Goal: Task Accomplishment & Management: Manage account settings

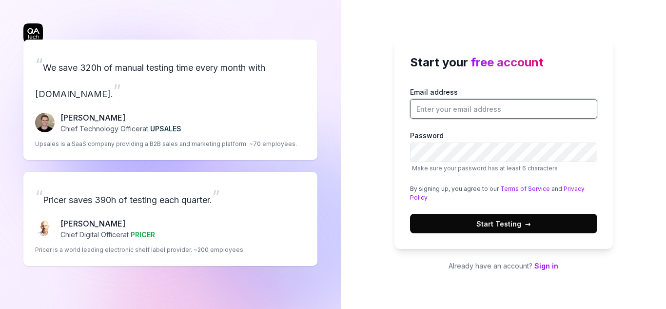
click at [447, 111] on input "Email address" at bounding box center [503, 109] width 187 height 20
type input "josephajele@gmail.com"
click at [511, 225] on span "Start Testing →" at bounding box center [503, 223] width 55 height 10
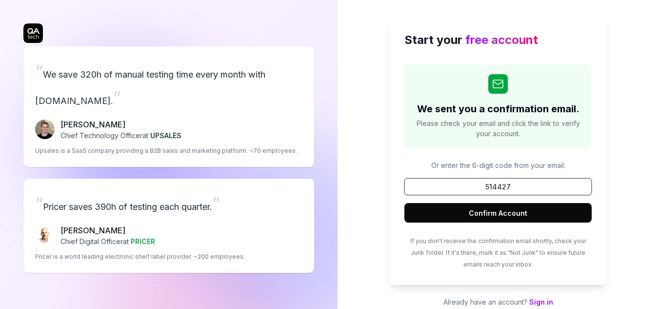
type input "514427"
click at [508, 217] on button "Confirm Account" at bounding box center [497, 213] width 187 height 20
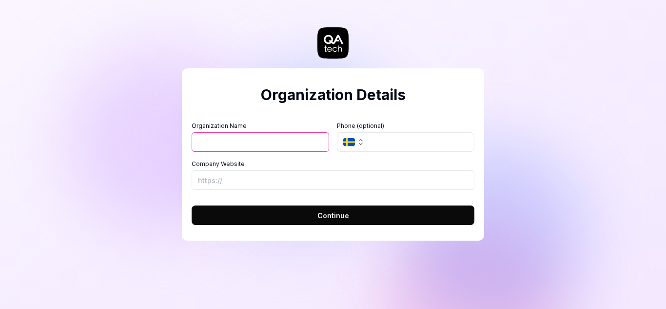
type input "p"
type input "Pronact"
click at [238, 179] on input "Company Website" at bounding box center [333, 180] width 283 height 20
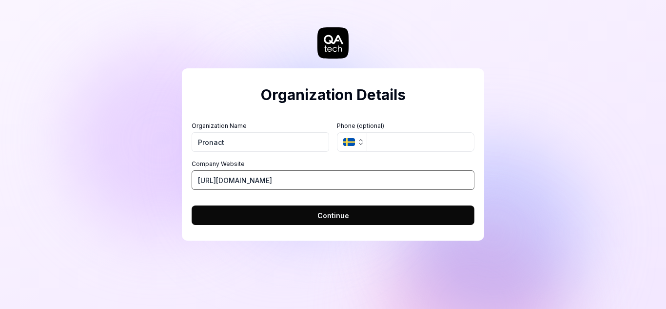
type input "https://vesspor.com"
click at [337, 221] on button "Continue" at bounding box center [333, 215] width 283 height 20
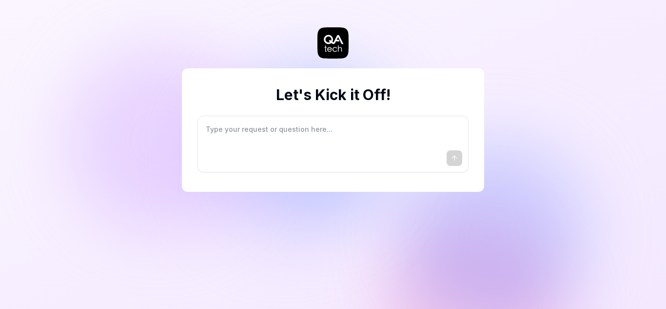
type textarea "*"
type textarea "I"
type textarea "*"
type textarea "I"
type textarea "*"
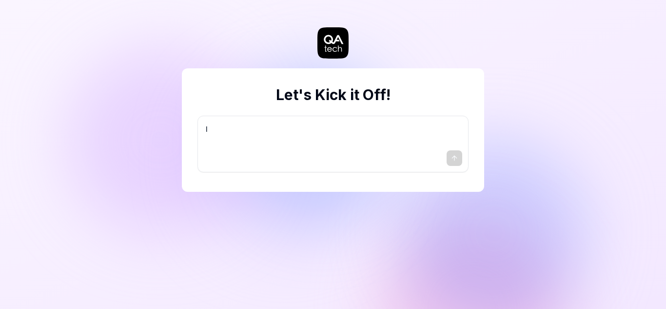
type textarea "I w"
type textarea "*"
type textarea "I wa"
type textarea "*"
type textarea "I wan"
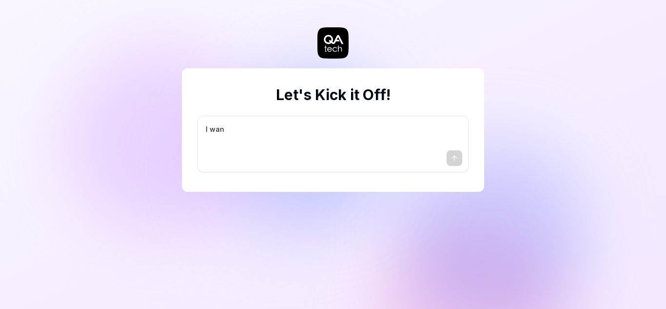
type textarea "*"
type textarea "I want"
type textarea "*"
type textarea "I want"
type textarea "*"
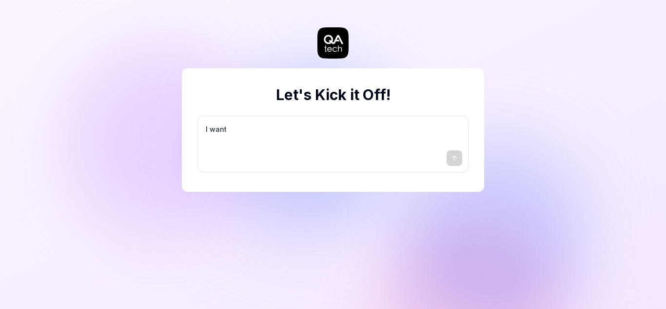
type textarea "I want a"
type textarea "*"
type textarea "I want a"
type textarea "*"
type textarea "I want a g"
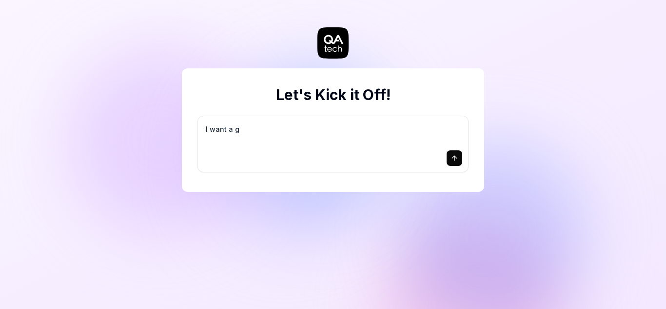
type textarea "*"
type textarea "I want a go"
type textarea "*"
type textarea "I want a goo"
type textarea "*"
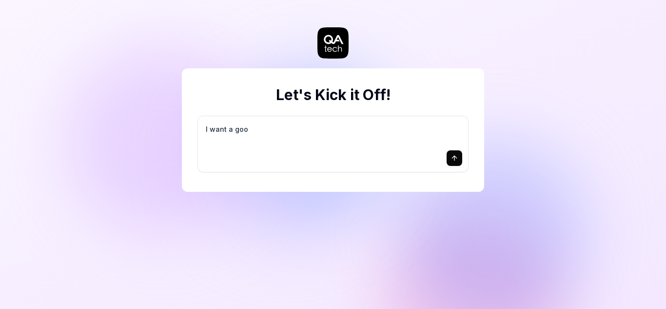
type textarea "I want a good"
type textarea "*"
type textarea "I want a good"
type textarea "*"
type textarea "I want a good t"
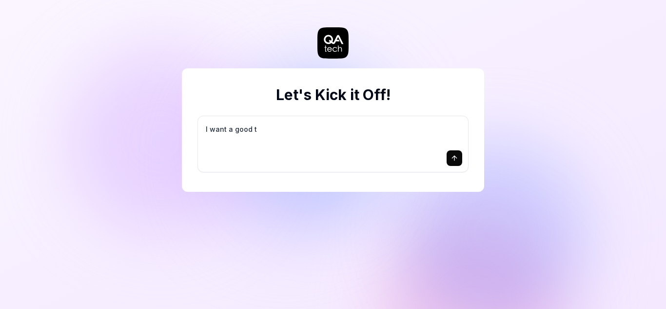
type textarea "*"
type textarea "I want a good te"
type textarea "*"
type textarea "I want a good tes"
type textarea "*"
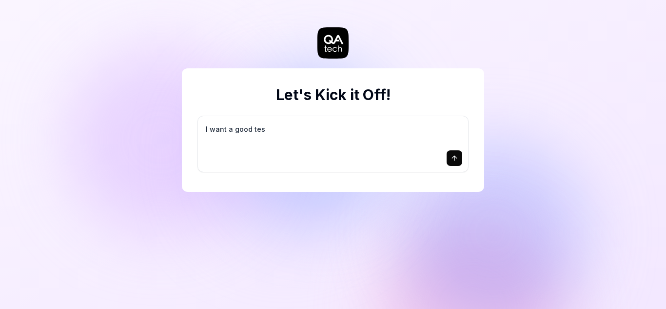
type textarea "I want a good test"
type textarea "*"
type textarea "I want a good test"
type textarea "*"
type textarea "I want a good test s"
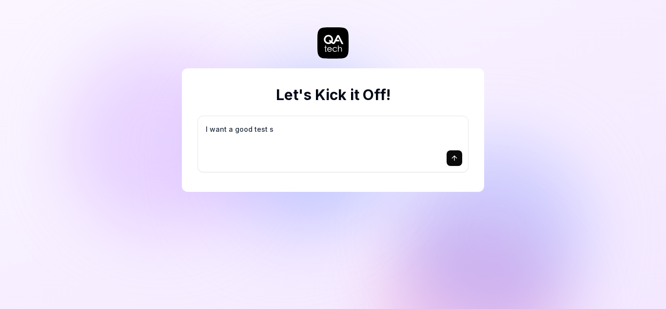
type textarea "*"
type textarea "I want a good test se"
type textarea "*"
type textarea "I want a good test set"
type textarea "*"
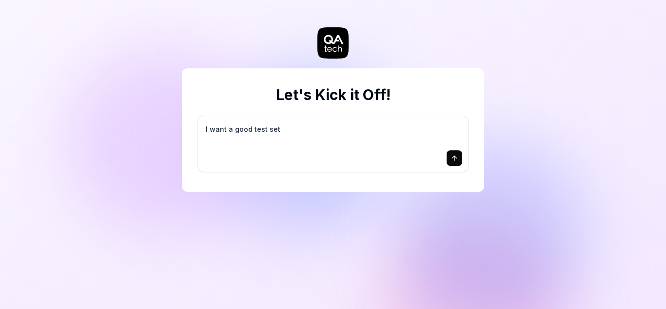
type textarea "I want a good test setu"
type textarea "*"
type textarea "I want a good test setup"
type textarea "*"
type textarea "I want a good test setup"
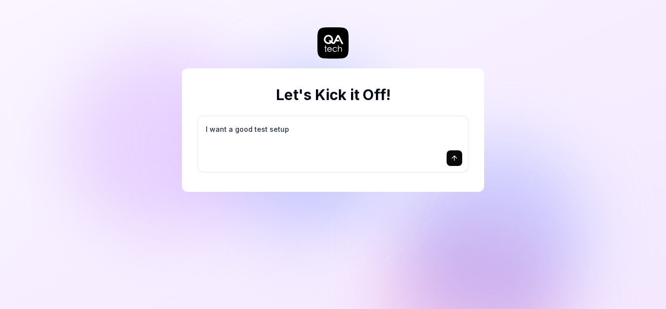
type textarea "*"
type textarea "I want a good test setup f"
type textarea "*"
type textarea "I want a good test setup fo"
type textarea "*"
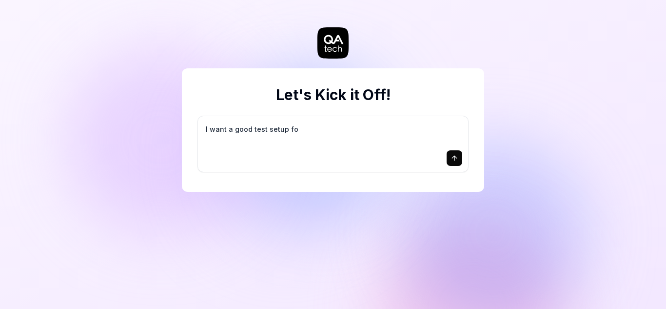
type textarea "I want a good test setup for"
type textarea "*"
type textarea "I want a good test setup for"
type textarea "*"
type textarea "I want a good test setup for m"
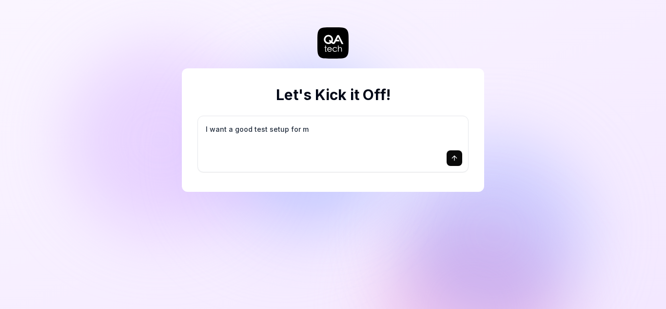
type textarea "*"
type textarea "I want a good test setup for my"
type textarea "*"
type textarea "I want a good test setup for my"
type textarea "*"
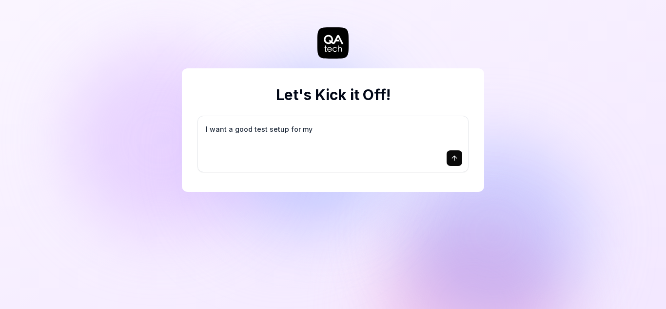
type textarea "I want a good test setup for my s"
type textarea "*"
type textarea "I want a good test setup for my si"
type textarea "*"
type textarea "I want a good test setup for my sit"
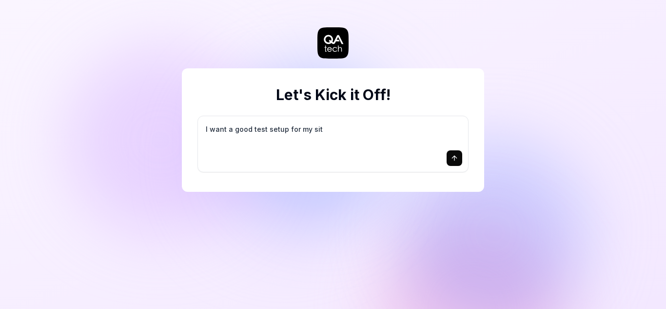
type textarea "*"
type textarea "I want a good test setup for my site"
type textarea "*"
type textarea "I want a good test setup for my site"
type textarea "*"
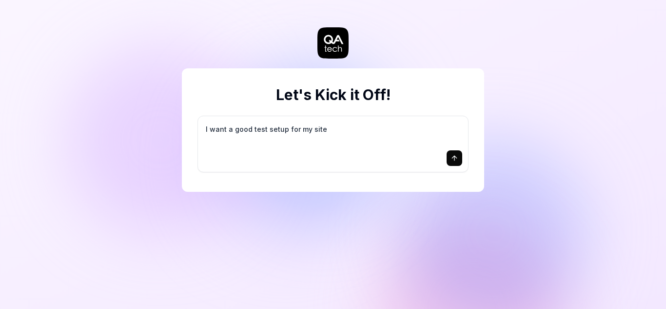
type textarea "I want a good test setup for my site -"
type textarea "*"
type textarea "I want a good test setup for my site -"
type textarea "*"
type textarea "I want a good test setup for my site - h"
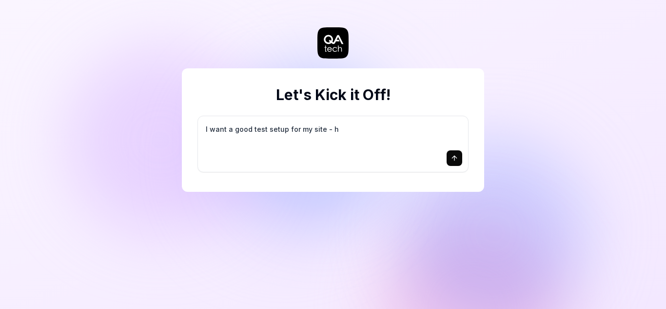
type textarea "*"
type textarea "I want a good test setup for my site - he"
type textarea "*"
type textarea "I want a good test setup for my site - hel"
type textarea "*"
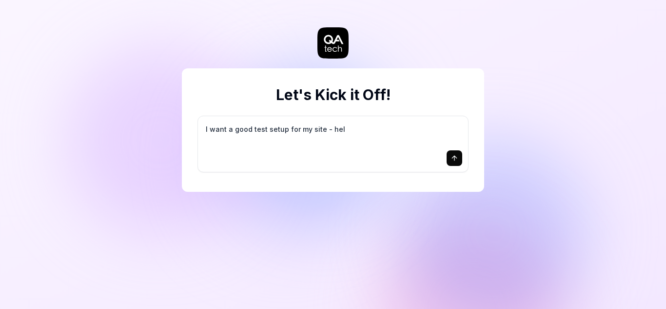
type textarea "I want a good test setup for my site - help"
type textarea "*"
type textarea "I want a good test setup for my site - help"
type textarea "*"
type textarea "I want a good test setup for my site - help m"
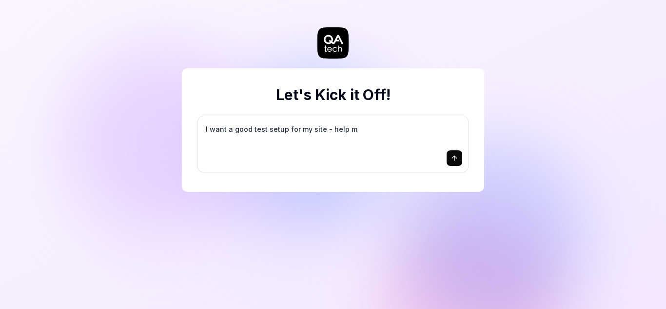
type textarea "*"
type textarea "I want a good test setup for my site - help me"
type textarea "*"
type textarea "I want a good test setup for my site - help me"
type textarea "*"
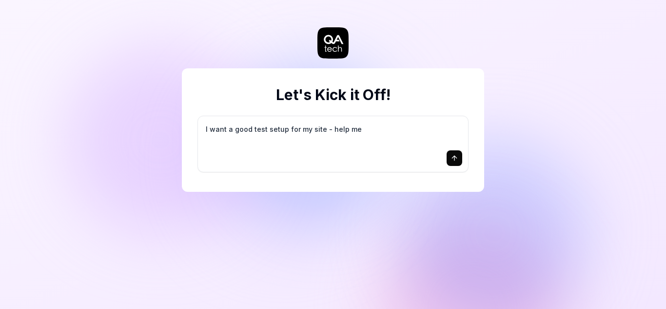
type textarea "I want a good test setup for my site - help me c"
type textarea "*"
type textarea "I want a good test setup for my site - help me cr"
type textarea "*"
type textarea "I want a good test setup for my site - help me cre"
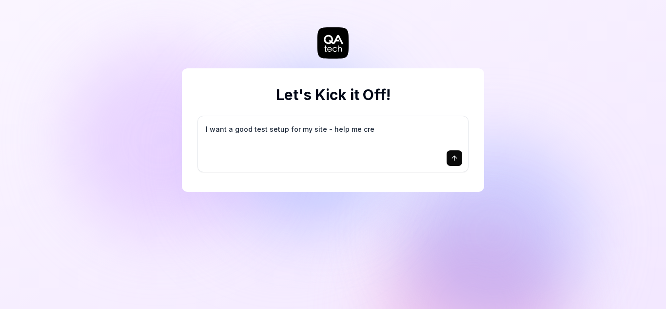
type textarea "*"
type textarea "I want a good test setup for my site - help me crea"
type textarea "*"
type textarea "I want a good test setup for my site - help me creat"
type textarea "*"
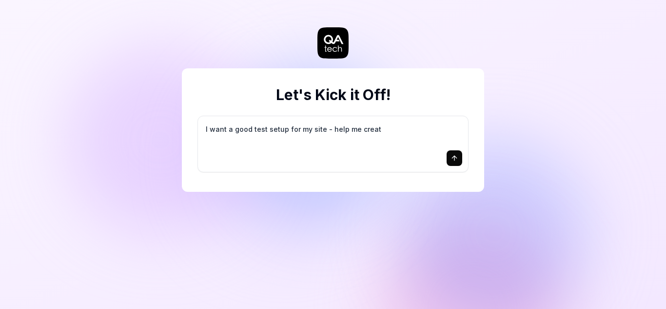
type textarea "I want a good test setup for my site - help me create"
type textarea "*"
type textarea "I want a good test setup for my site - help me create"
type textarea "*"
type textarea "I want a good test setup for my site - help me create t"
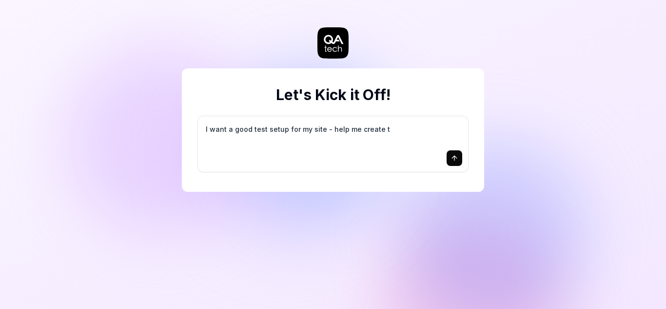
type textarea "*"
type textarea "I want a good test setup for my site - help me create th"
type textarea "*"
type textarea "I want a good test setup for my site - help me create the"
type textarea "*"
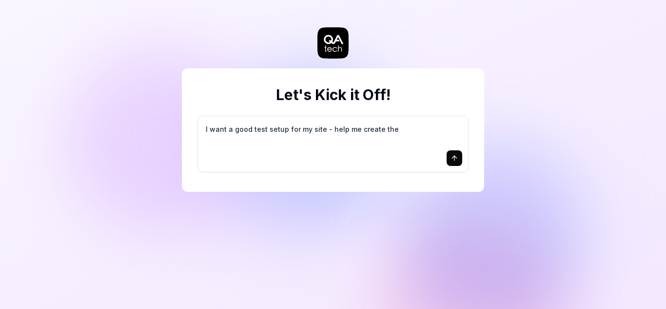
type textarea "I want a good test setup for my site - help me create the"
type textarea "*"
type textarea "I want a good test setup for my site - help me create the f"
type textarea "*"
type textarea "I want a good test setup for my site - help me create the fi"
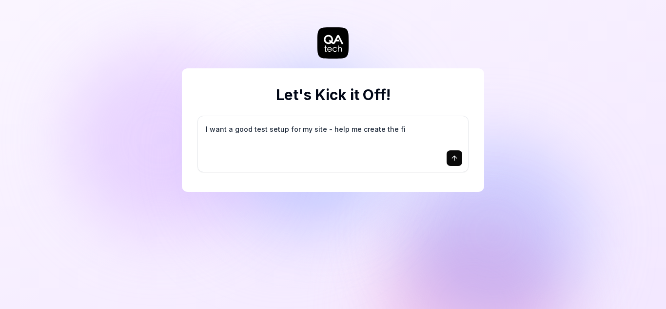
type textarea "*"
type textarea "I want a good test setup for my site - help me create the fir"
type textarea "*"
type textarea "I want a good test setup for my site - help me create the firs"
type textarea "*"
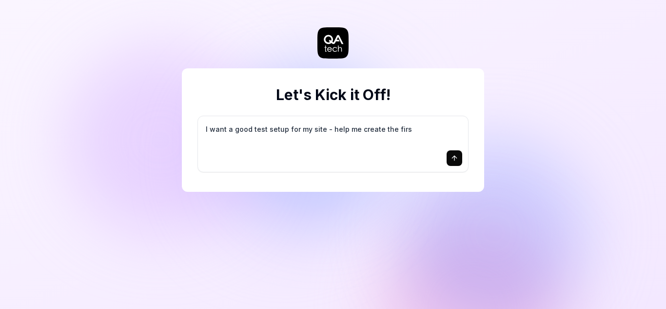
type textarea "I want a good test setup for my site - help me create the first"
type textarea "*"
type textarea "I want a good test setup for my site - help me create the first"
type textarea "*"
type textarea "I want a good test setup for my site - help me create the first 3"
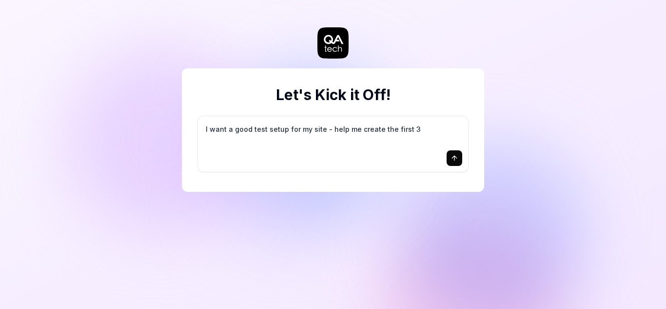
type textarea "*"
type textarea "I want a good test setup for my site - help me create the first 3-"
type textarea "*"
type textarea "I want a good test setup for my site - help me create the first 3-5"
type textarea "*"
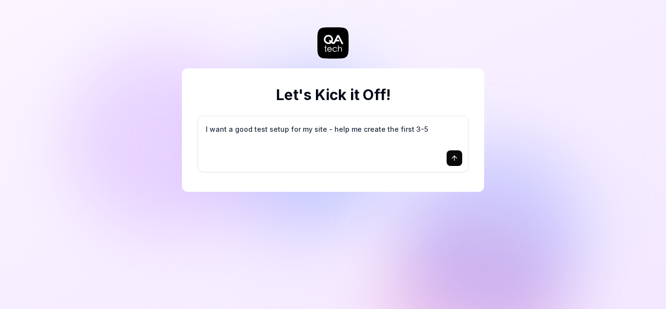
type textarea "I want a good test setup for my site - help me create the first 3-5"
type textarea "*"
type textarea "I want a good test setup for my site - help me create the first 3-5 t"
type textarea "*"
type textarea "I want a good test setup for my site - help me create the first 3-5 te"
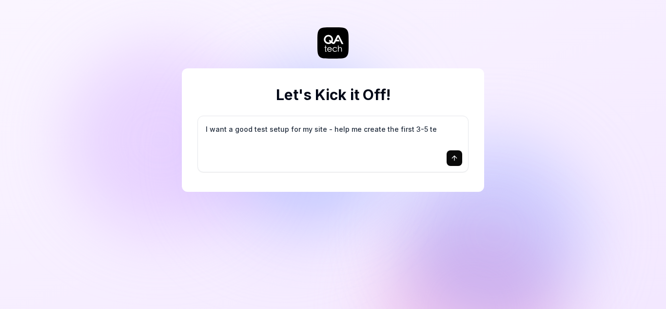
type textarea "*"
type textarea "I want a good test setup for my site - help me create the first 3-5 tes"
type textarea "*"
type textarea "I want a good test setup for my site - help me create the first 3-5 test"
type textarea "*"
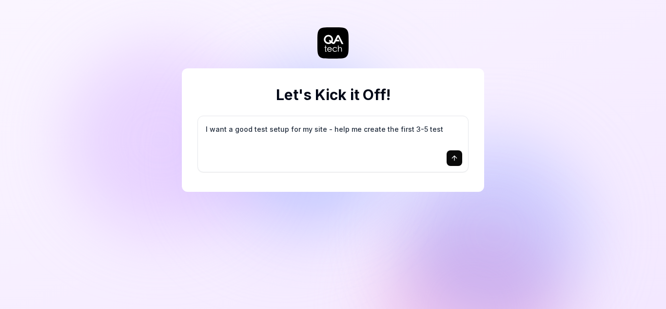
type textarea "I want a good test setup for my site - help me create the first 3-5 test"
type textarea "*"
type textarea "I want a good test setup for my site - help me create the first 3-5 test c"
type textarea "*"
type textarea "I want a good test setup for my site - help me create the first 3-5 test ca"
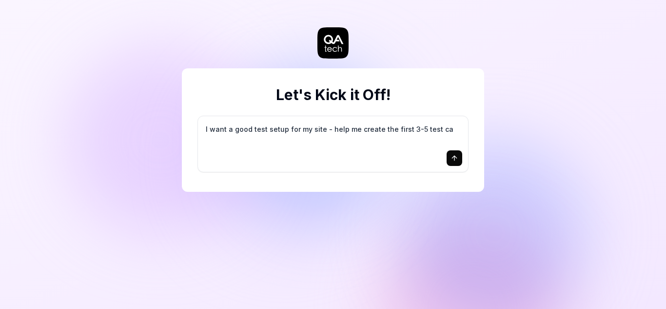
type textarea "*"
type textarea "I want a good test setup for my site - help me create the first 3-5 test cas"
type textarea "*"
type textarea "I want a good test setup for my site - help me create the first 3-5 test case"
type textarea "*"
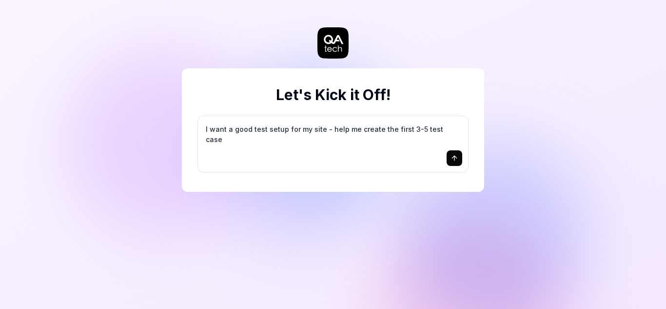
type textarea "I want a good test setup for my site - help me create the first 3-5 test cases"
click at [318, 161] on div at bounding box center [333, 158] width 258 height 16
click at [454, 157] on icon "submit" at bounding box center [455, 158] width 8 height 8
type textarea "*"
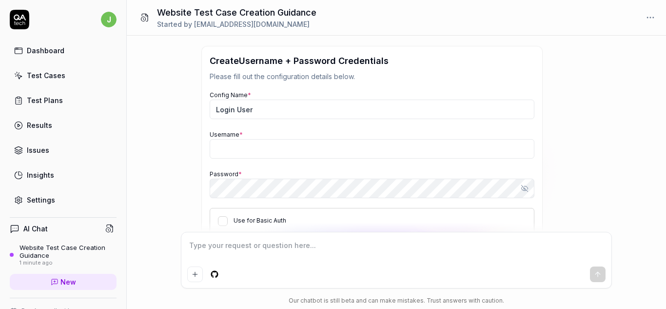
scroll to position [156, 0]
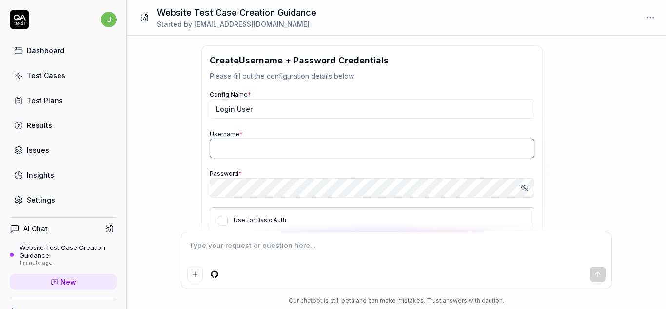
type textarea "*"
click at [232, 147] on input "Username *" at bounding box center [372, 148] width 325 height 20
type input "ajstyls_02"
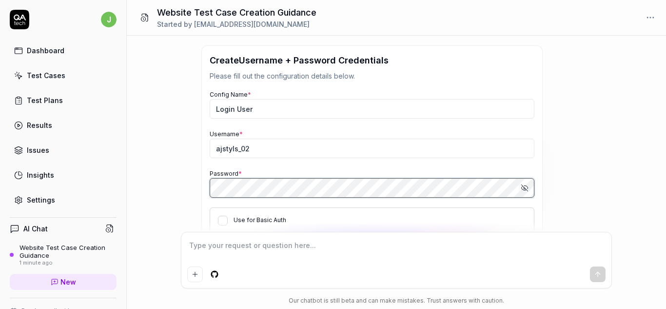
scroll to position [215, 0]
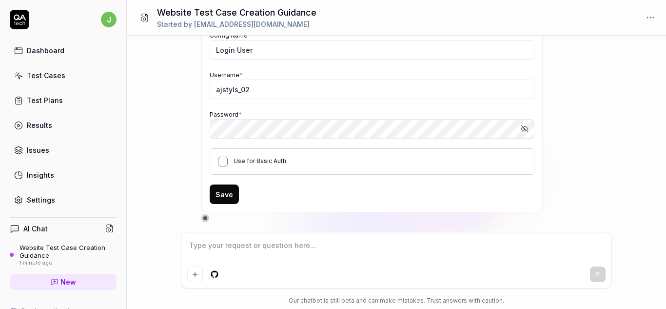
click at [221, 160] on button "Use for Basic Auth" at bounding box center [223, 162] width 10 height 10
click at [229, 195] on button "Save" at bounding box center [224, 194] width 29 height 20
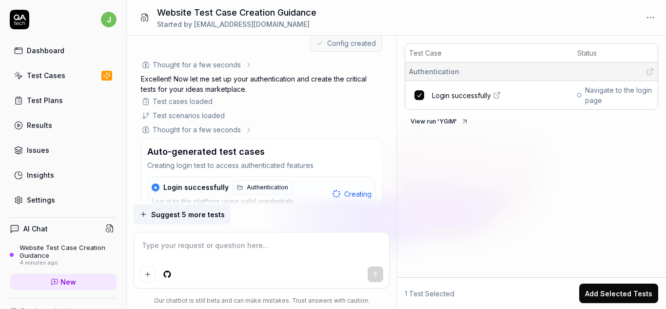
scroll to position [309, 0]
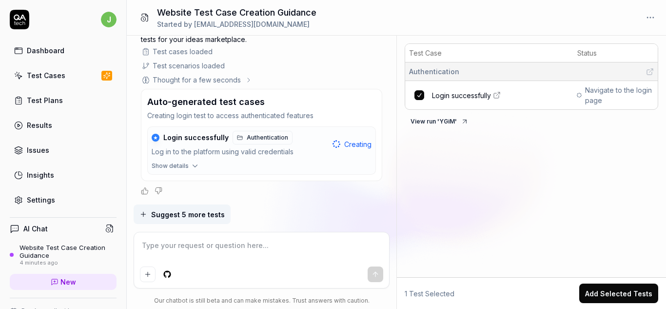
click at [191, 163] on icon "button" at bounding box center [195, 165] width 9 height 9
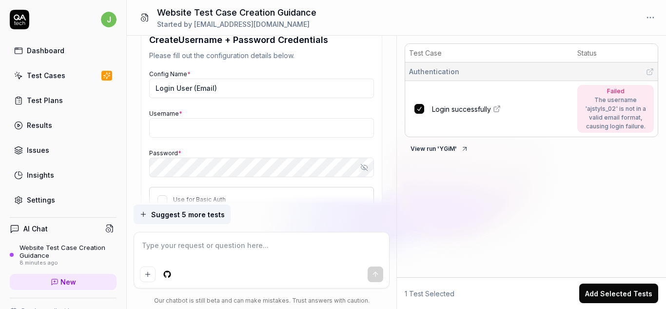
scroll to position [723, 0]
type textarea "*"
click at [342, 96] on input "Login User (Email)" at bounding box center [261, 88] width 225 height 20
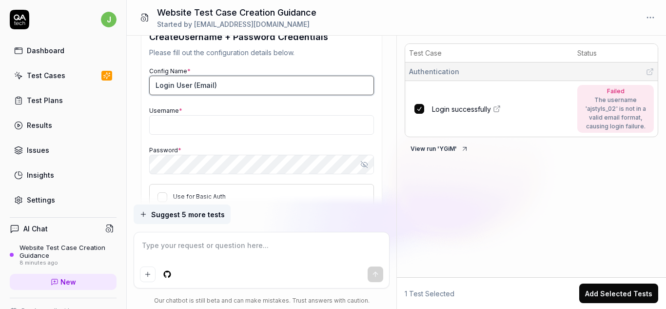
scroll to position [725, 0]
